Goal: Task Accomplishment & Management: Manage account settings

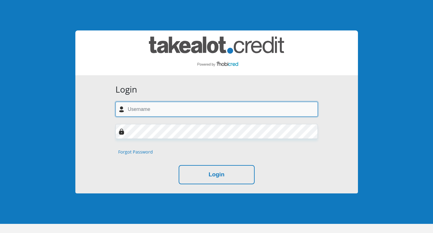
click at [225, 116] on input "text" at bounding box center [217, 109] width 202 height 15
type input "[EMAIL_ADDRESS][DOMAIN_NAME]"
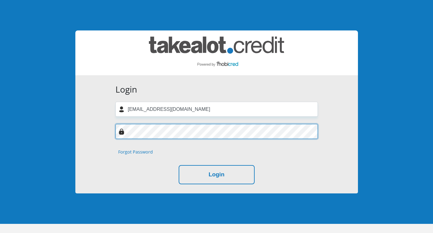
click at [179, 165] on button "Login" at bounding box center [217, 174] width 76 height 19
